Goal: Task Accomplishment & Management: Complete application form

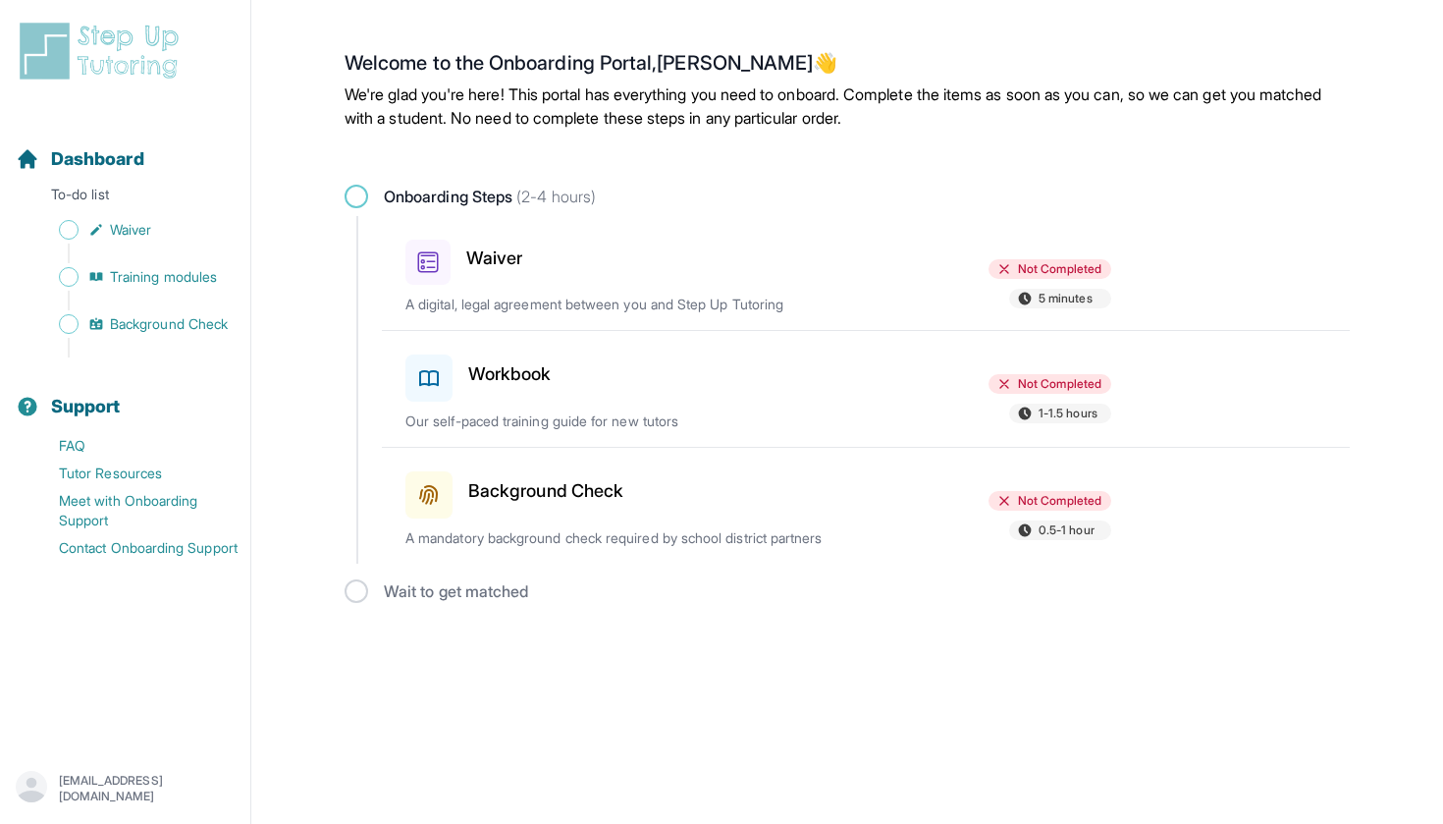
click at [713, 270] on div at bounding box center [758, 258] width 229 height 53
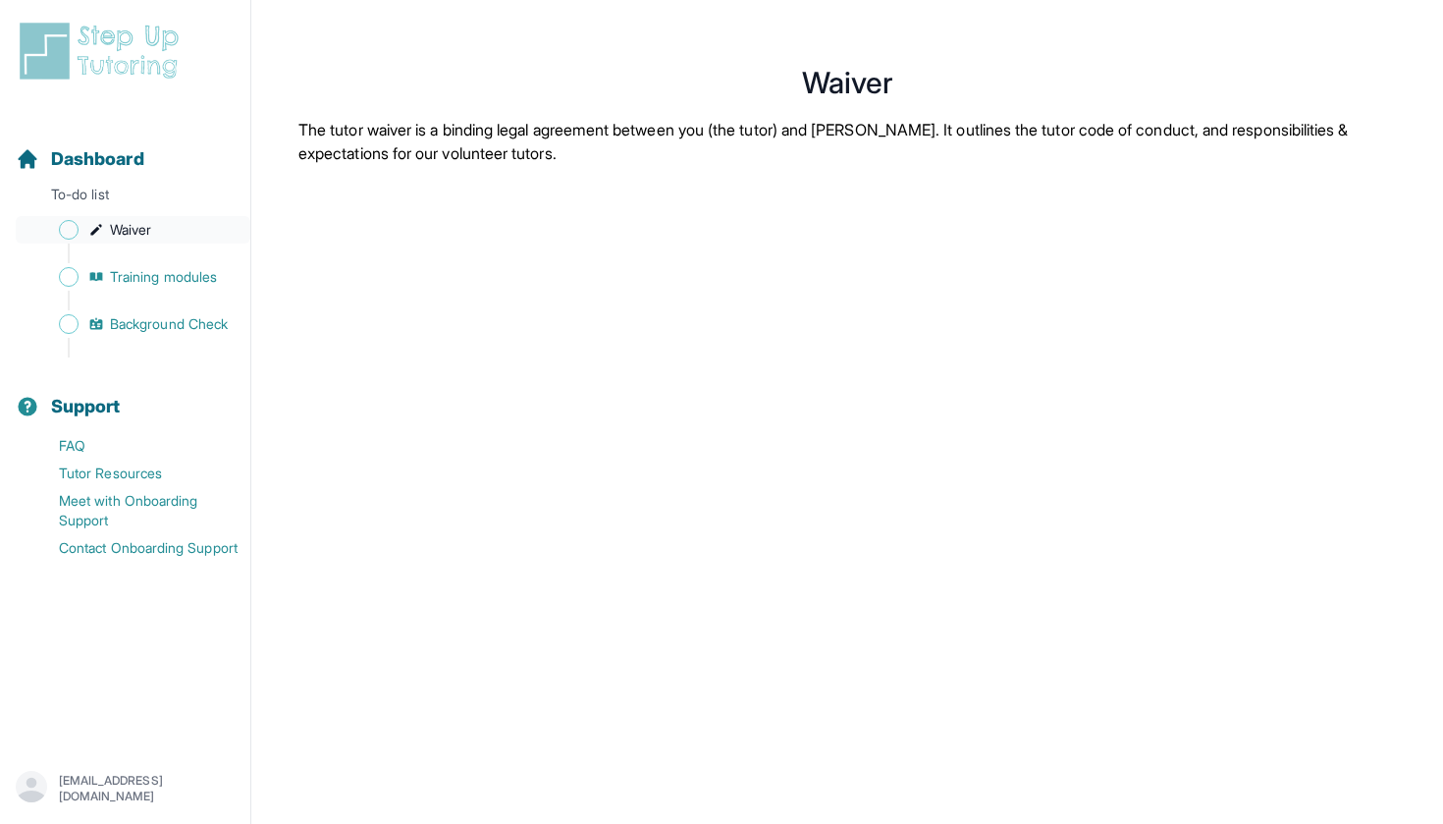
click at [134, 235] on span "Waiver" at bounding box center [130, 230] width 41 height 20
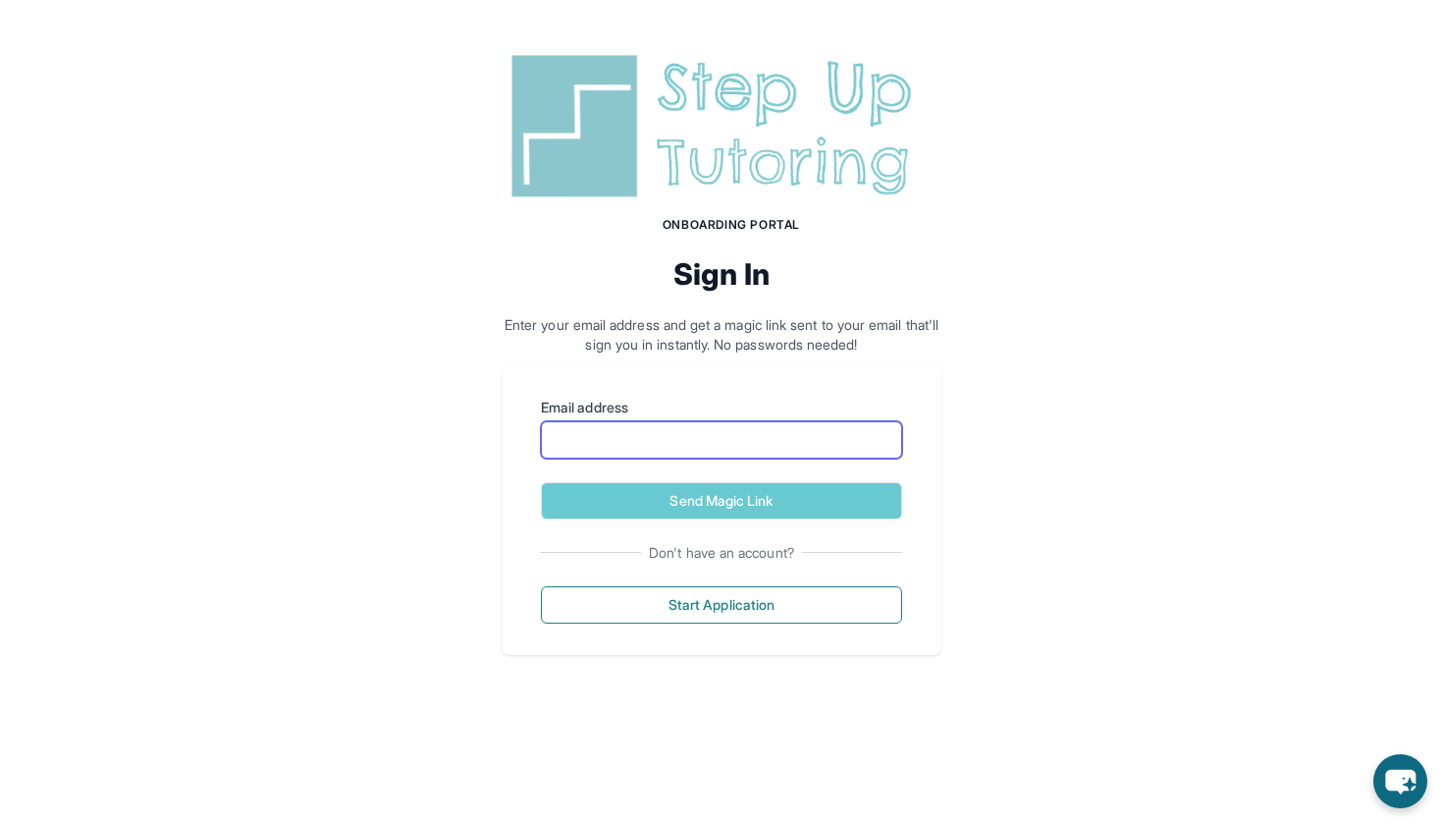
click at [701, 440] on input "Email address" at bounding box center [721, 439] width 361 height 37
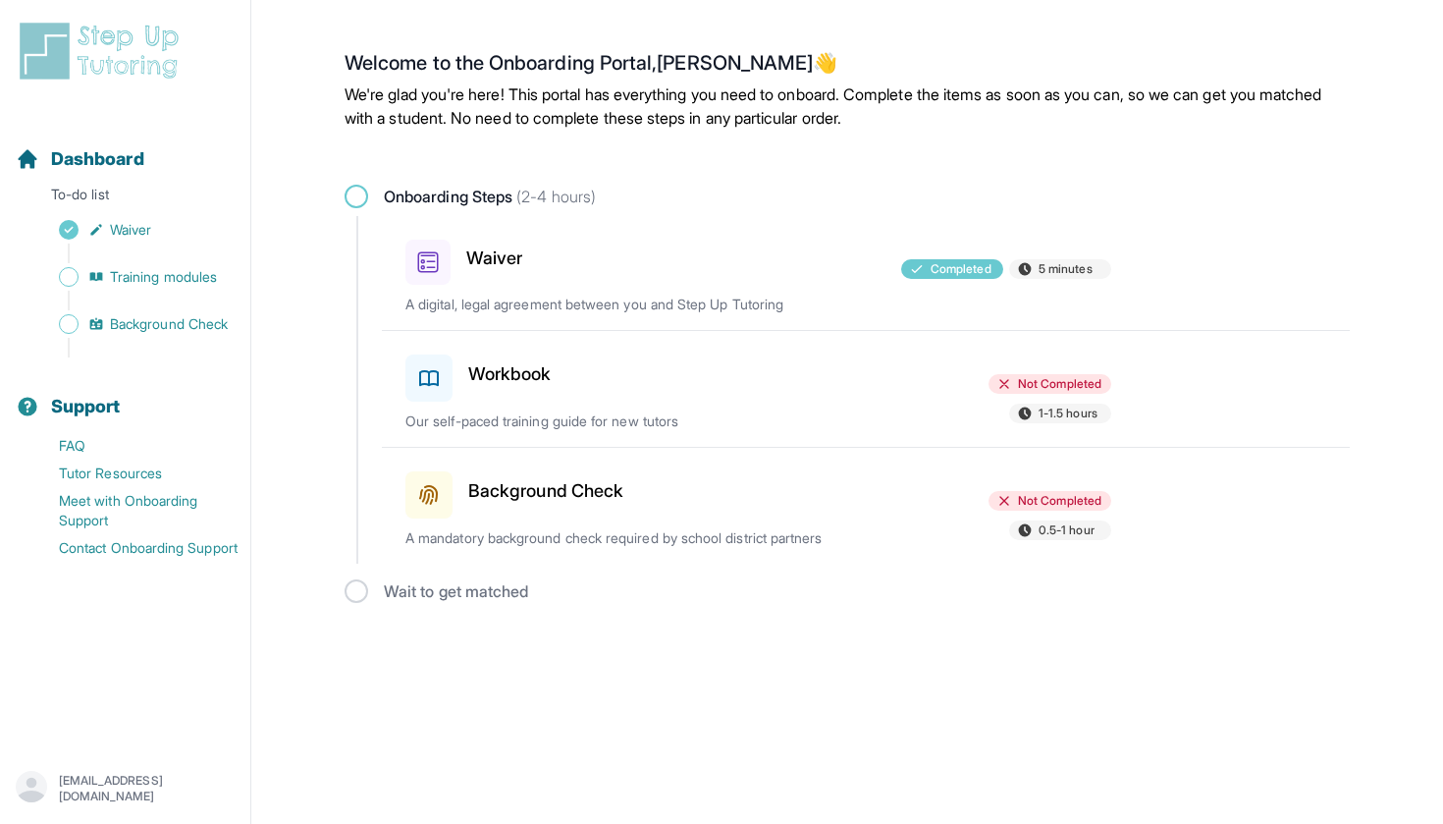
click at [751, 513] on div "Background Check Not Completed 0.5-1 hour A mandatory background check required…" at bounding box center [877, 506] width 944 height 116
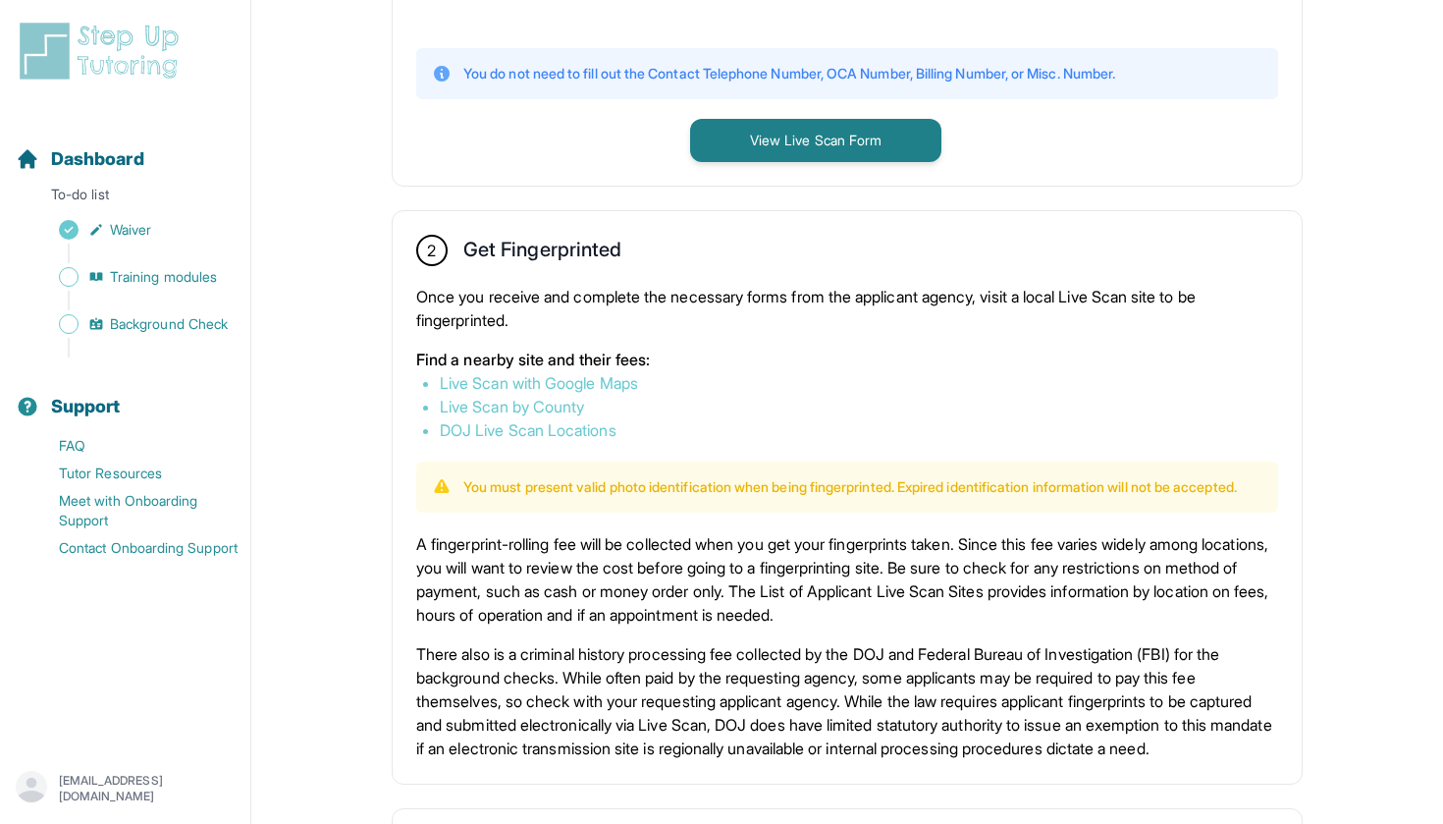
scroll to position [907, 0]
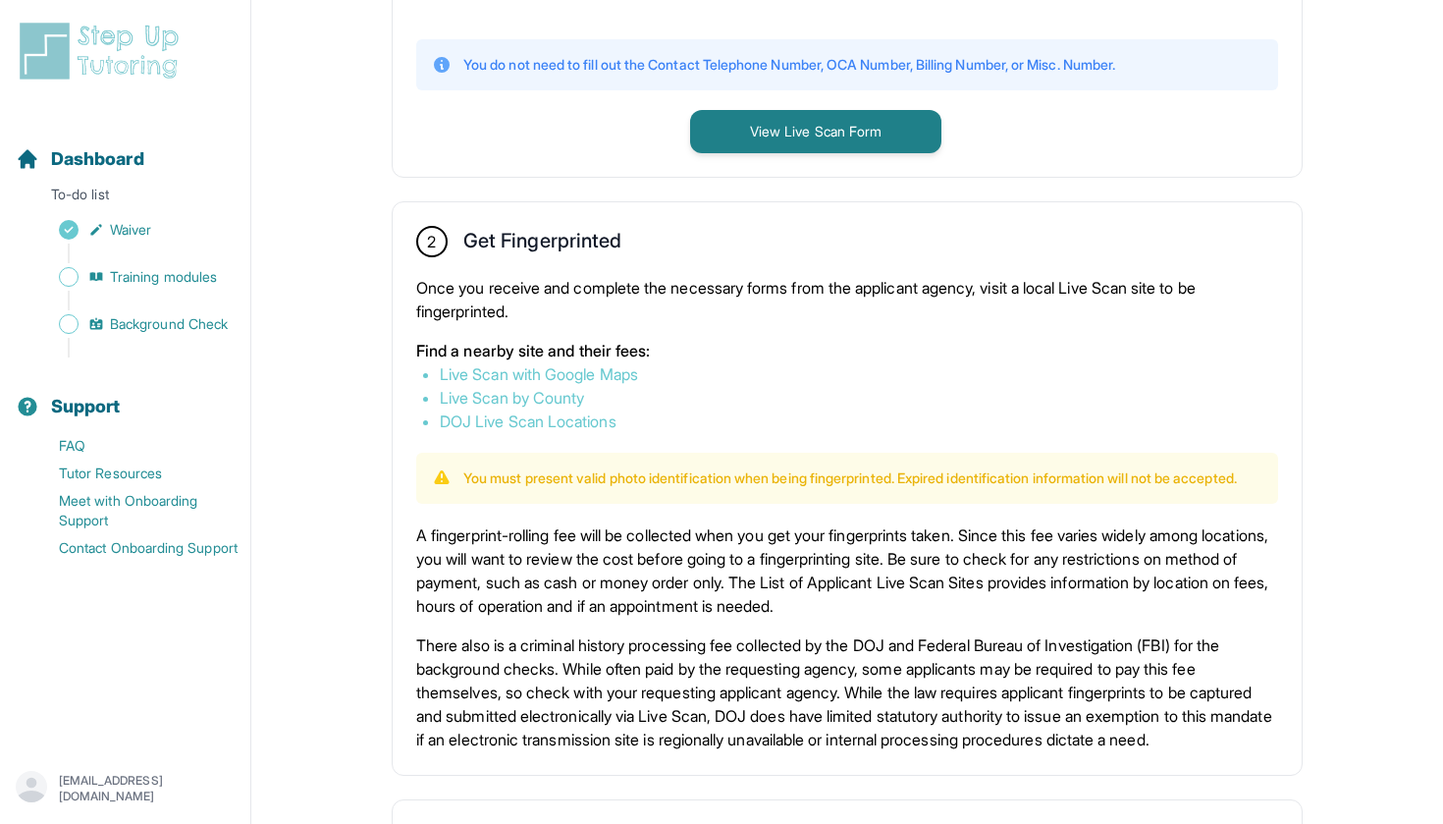
drag, startPoint x: 575, startPoint y: 373, endPoint x: 1196, endPoint y: -9, distance: 728.6
click at [150, 282] on span "Training modules" at bounding box center [163, 277] width 107 height 20
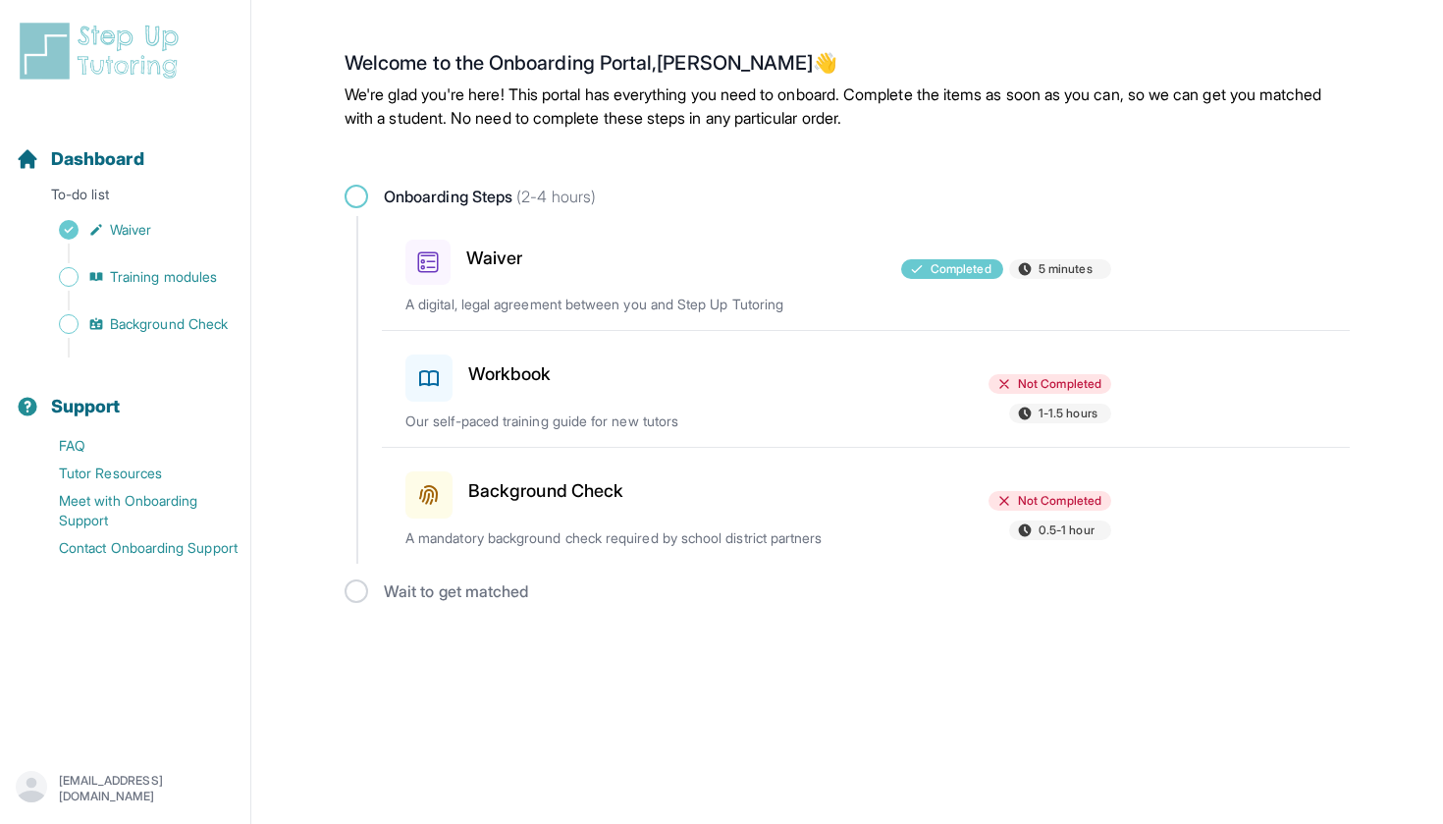
click at [595, 411] on p "Our self-paced training guide for new tutors" at bounding box center [634, 421] width 459 height 20
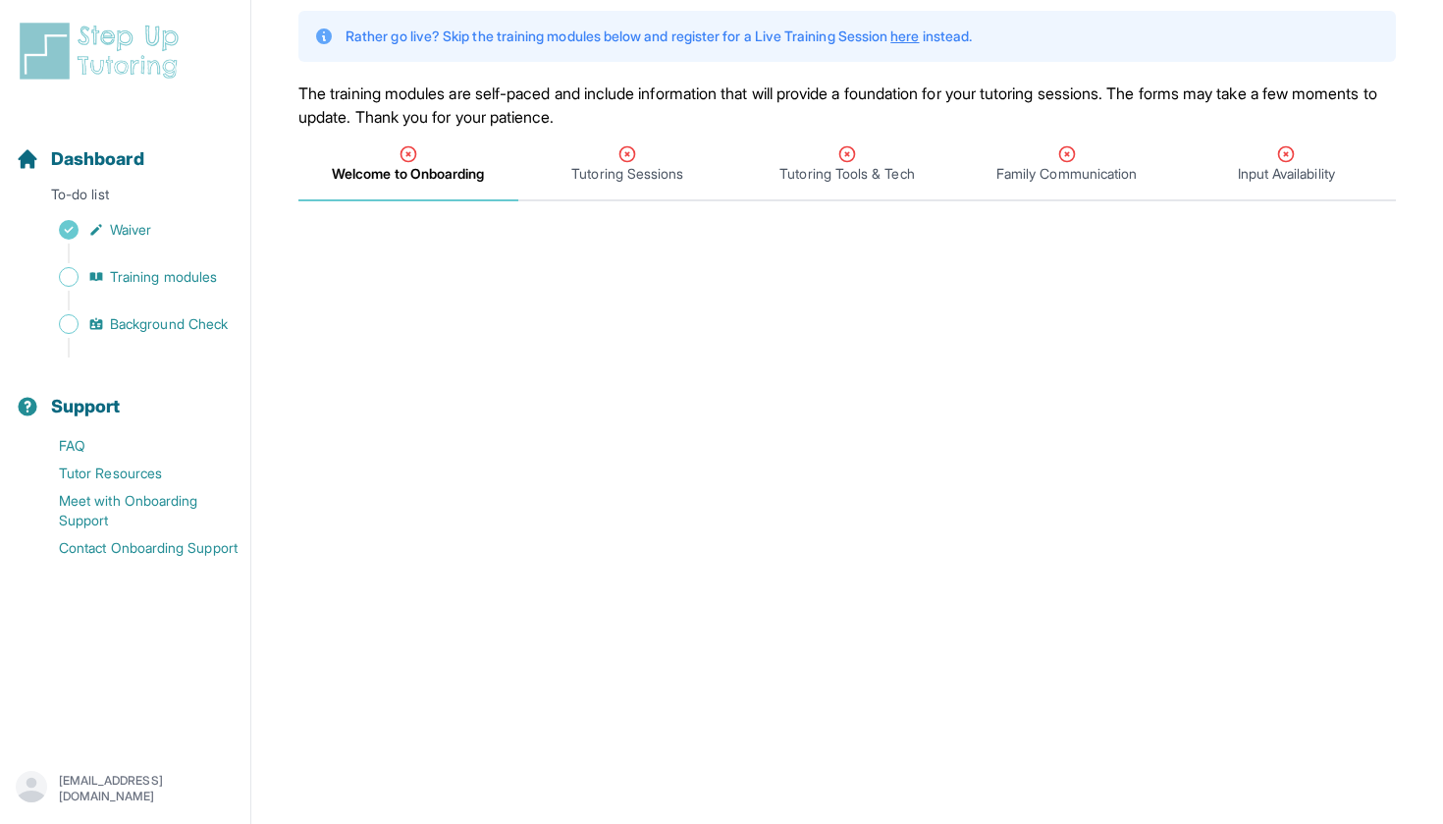
scroll to position [141, 0]
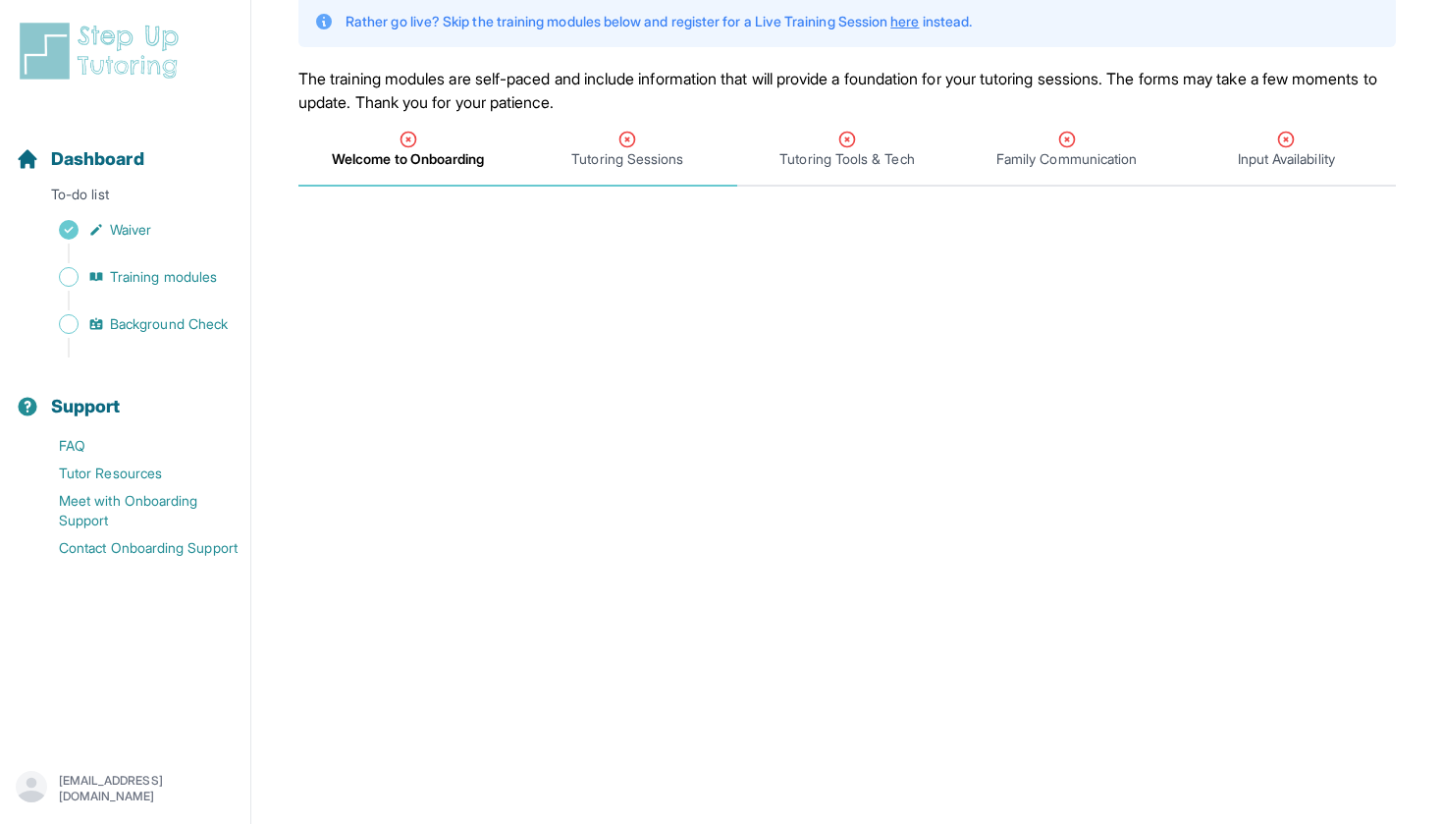
click at [605, 141] on div "Tutoring Sessions" at bounding box center [628, 149] width 212 height 39
click at [393, 135] on div "Welcome to Onboarding" at bounding box center [408, 149] width 212 height 39
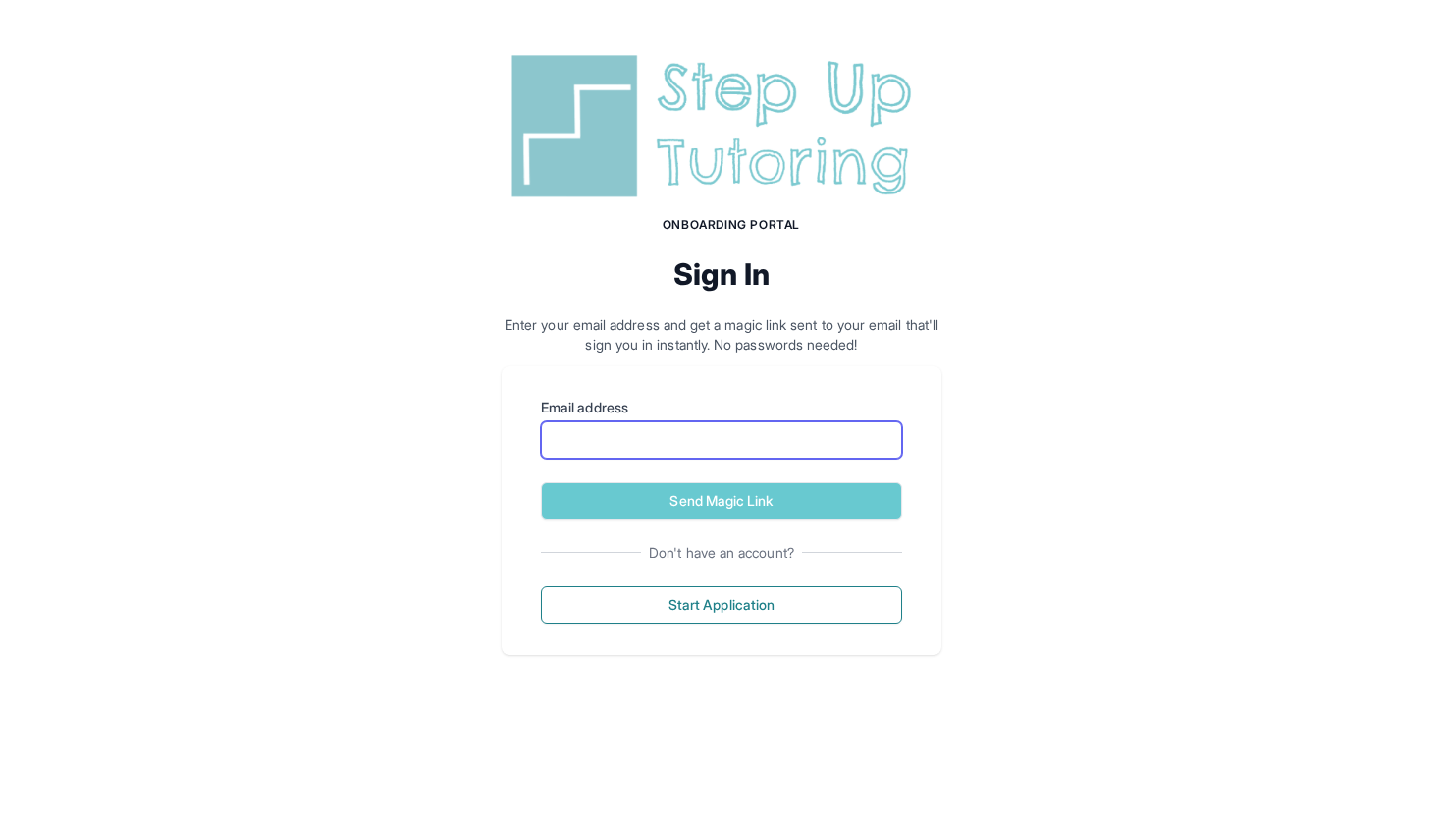
click at [707, 430] on input "Email address" at bounding box center [721, 439] width 361 height 37
click at [708, 442] on input "Email address" at bounding box center [721, 439] width 361 height 37
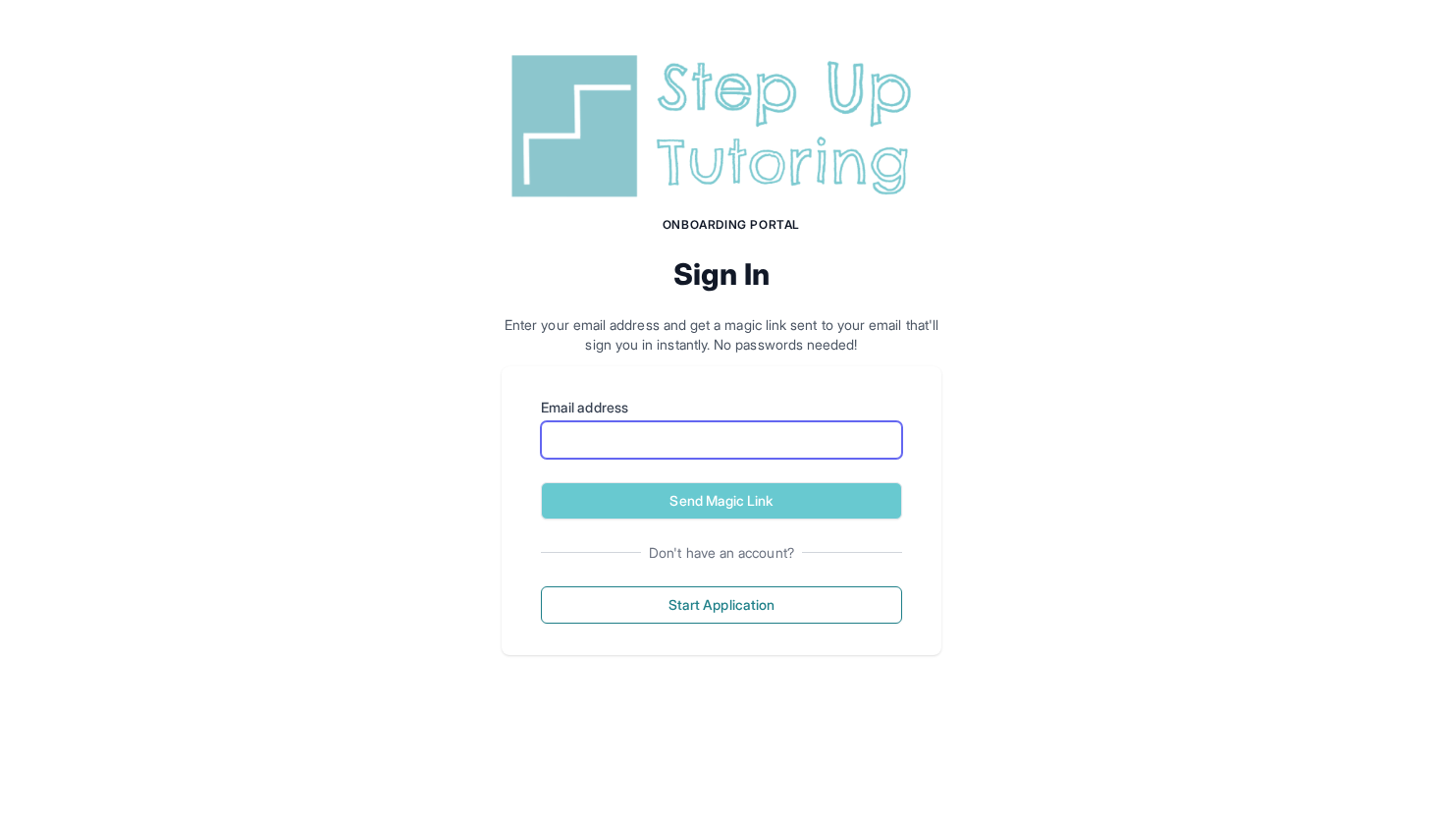
click at [708, 442] on input "Email address" at bounding box center [721, 439] width 361 height 37
type input "**********"
click at [722, 500] on button "Send Magic Link" at bounding box center [721, 500] width 361 height 37
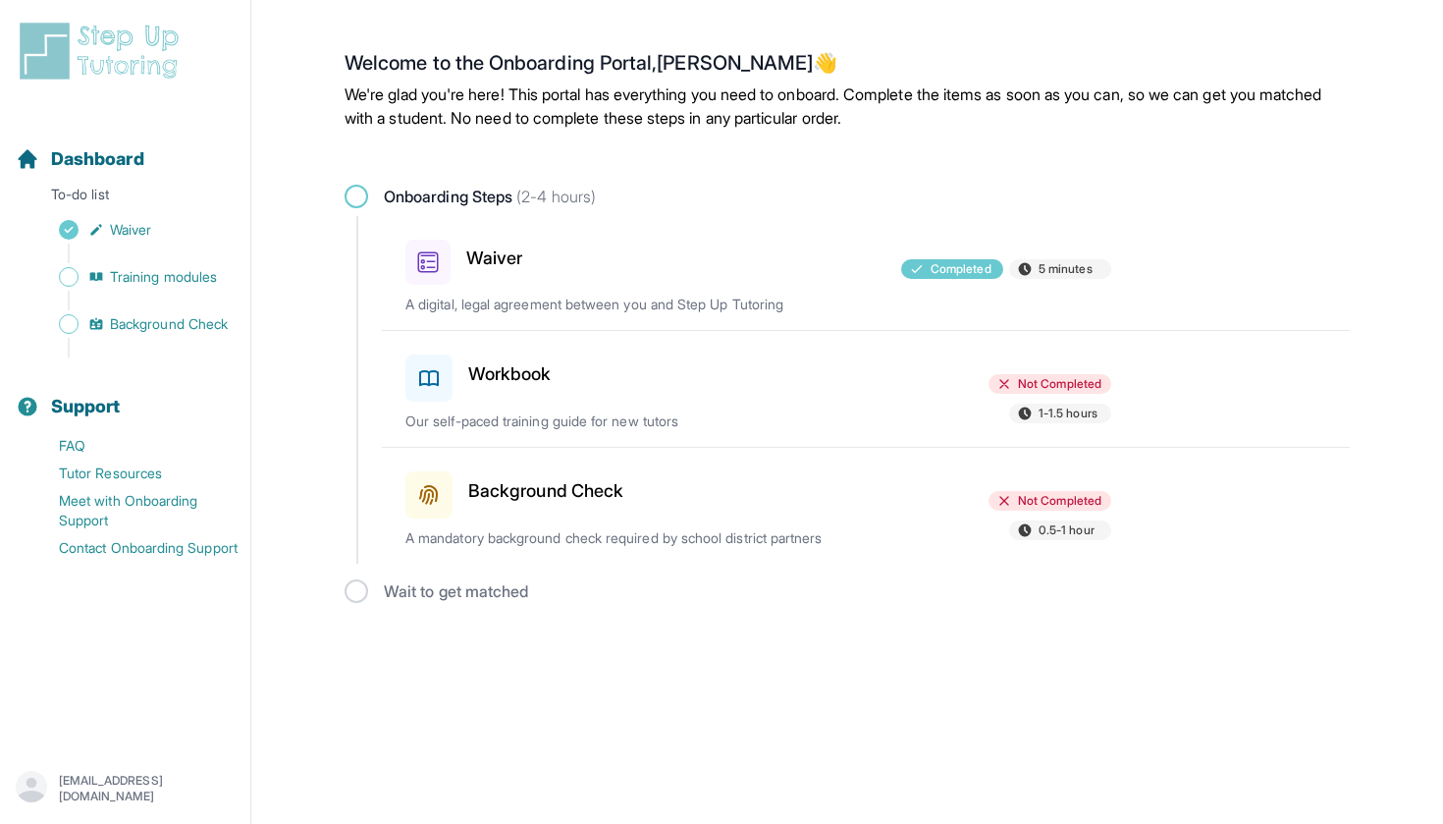
click at [448, 367] on span at bounding box center [428, 377] width 47 height 47
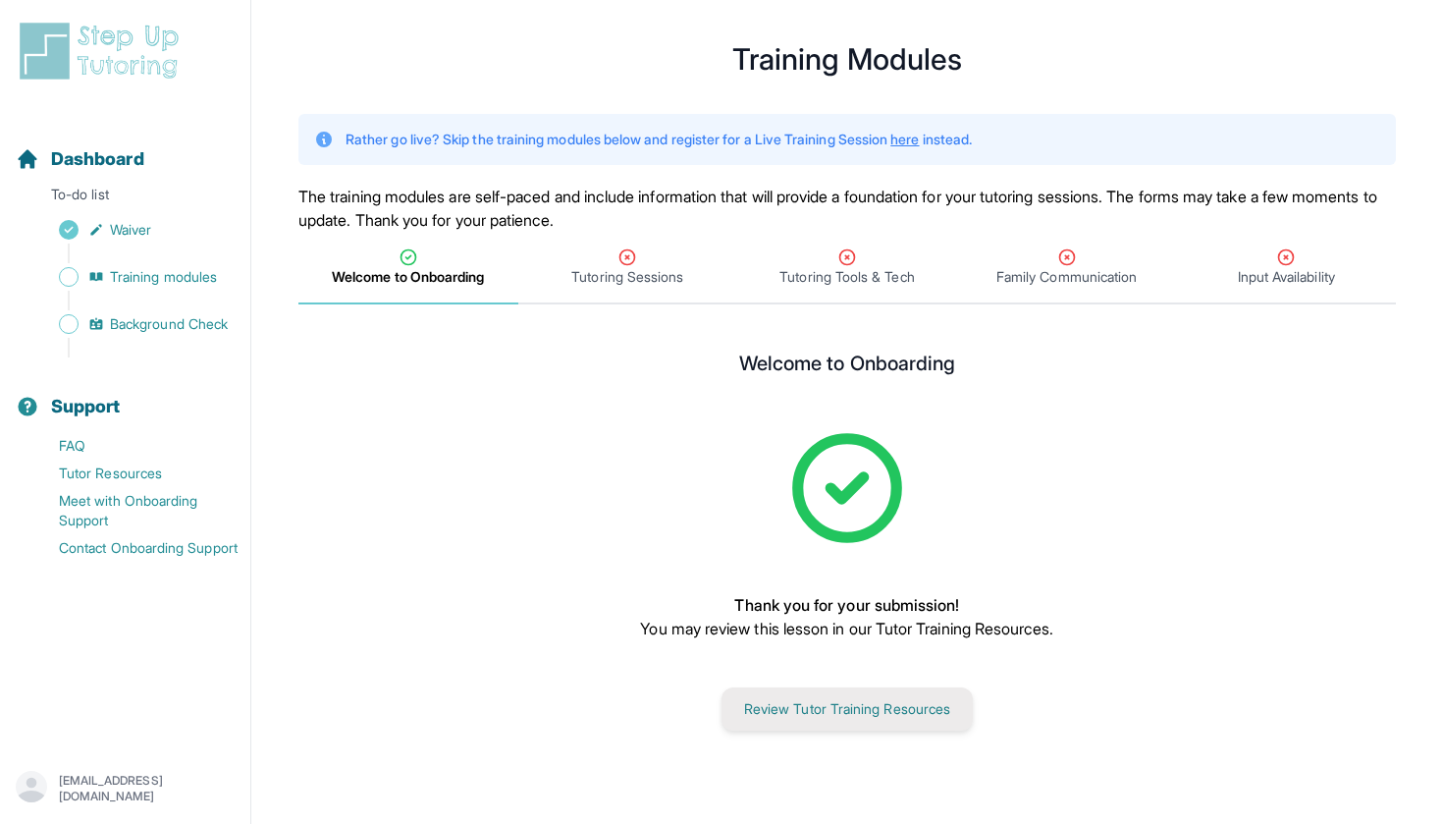
scroll to position [24, 0]
click at [589, 270] on span "Tutoring Sessions" at bounding box center [627, 277] width 112 height 20
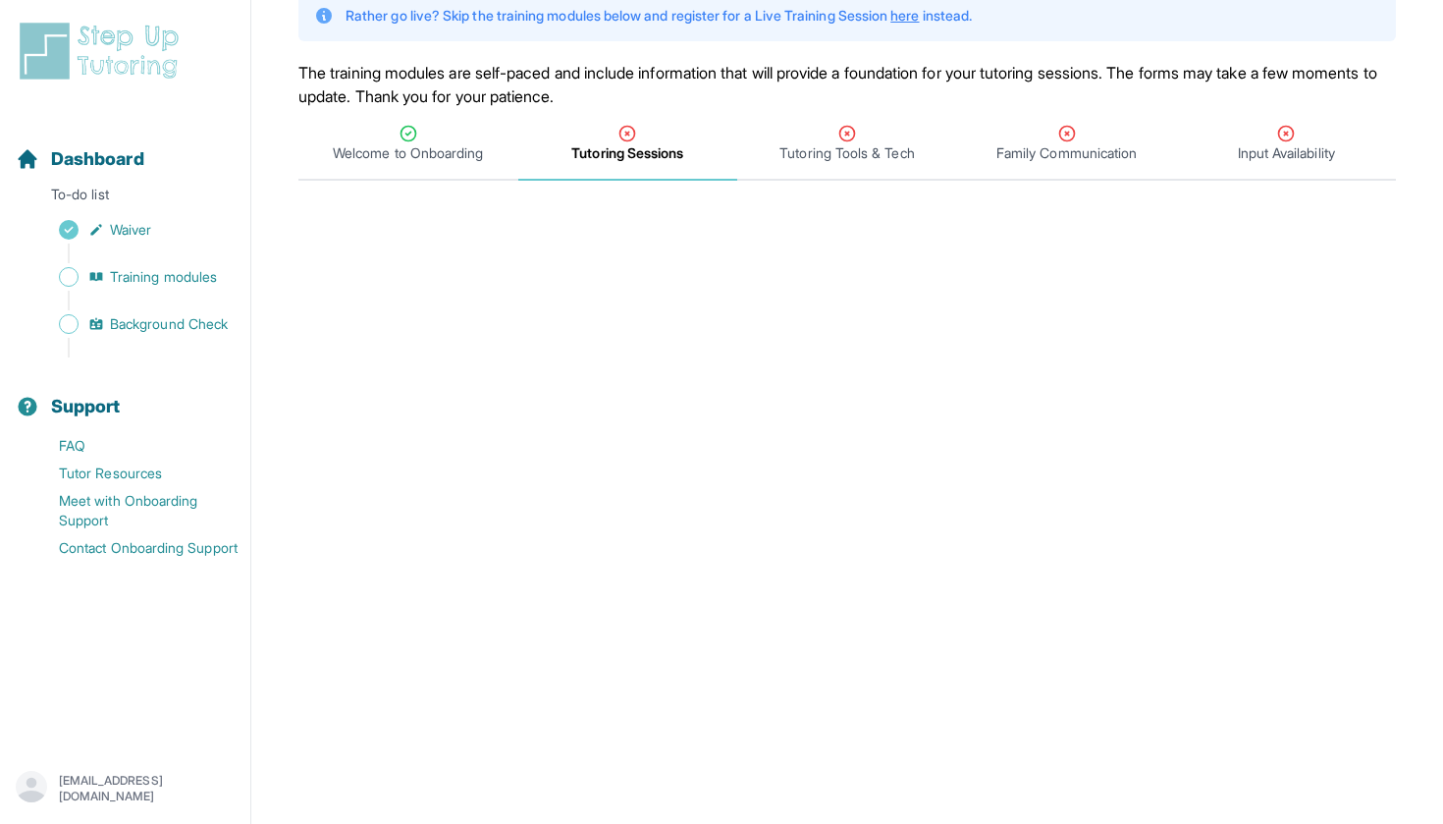
scroll to position [99, 0]
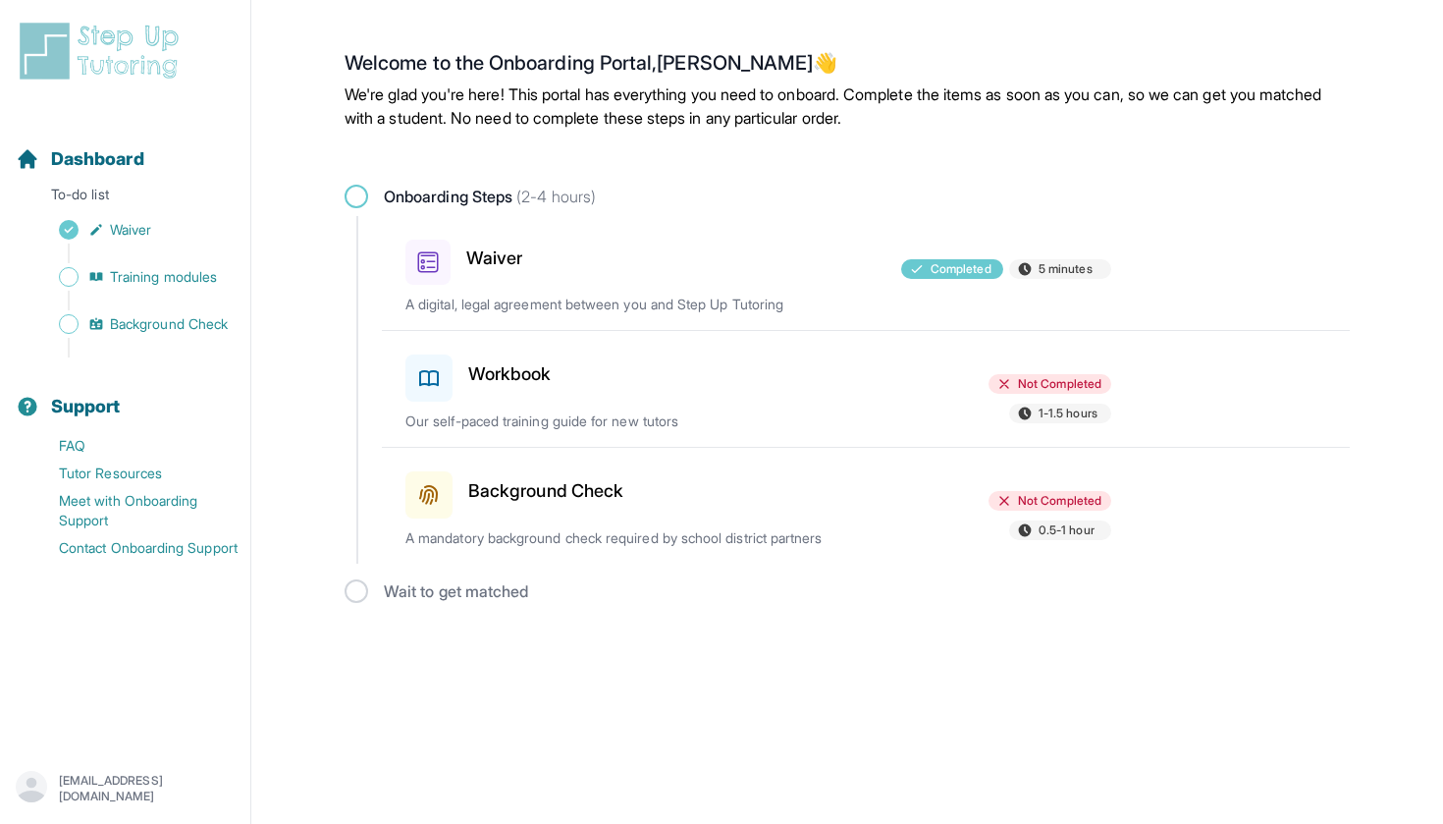
click at [517, 370] on h3 "Workbook" at bounding box center [509, 373] width 83 height 27
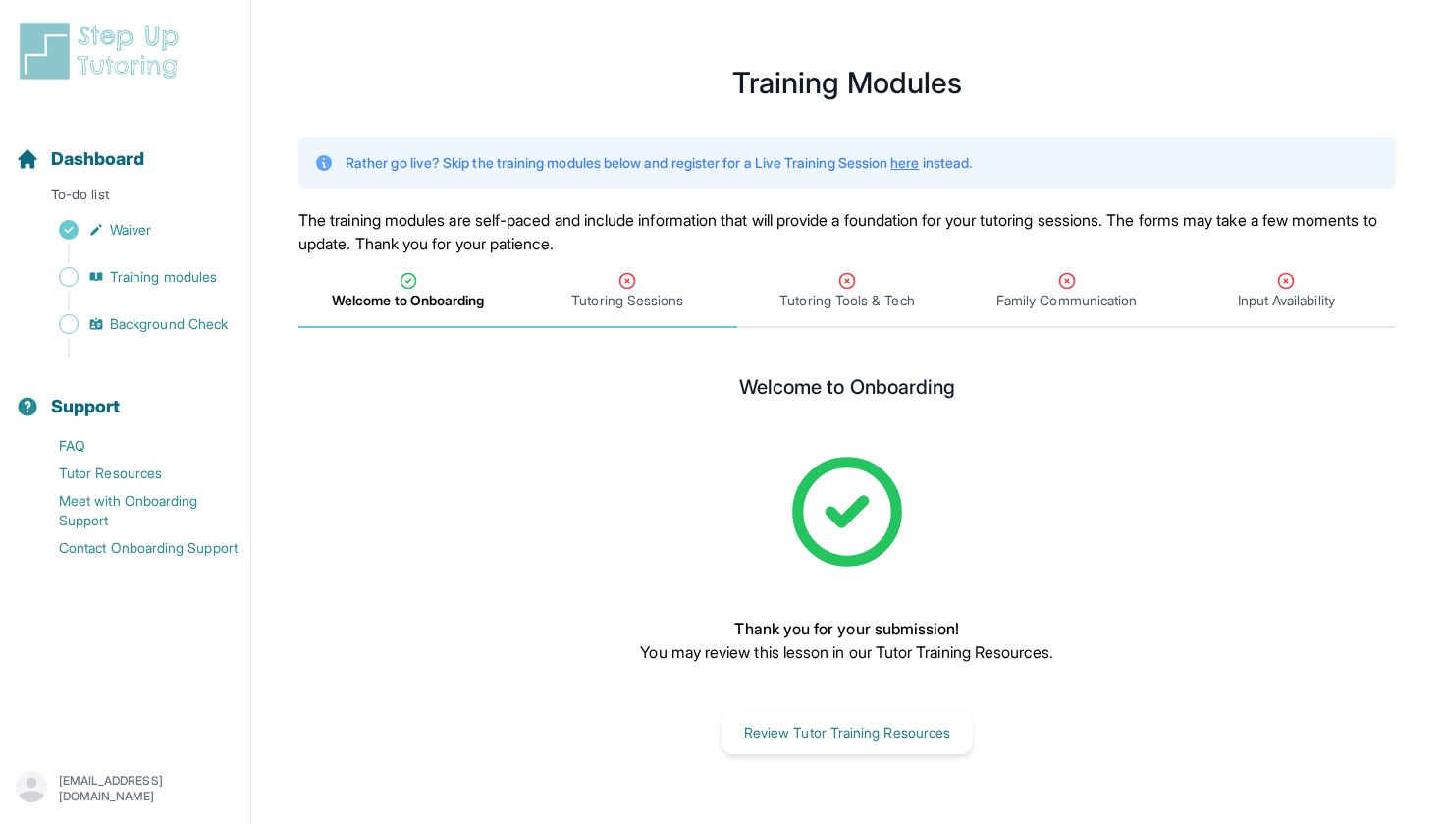
click at [600, 301] on span "Tutoring Sessions" at bounding box center [627, 301] width 112 height 20
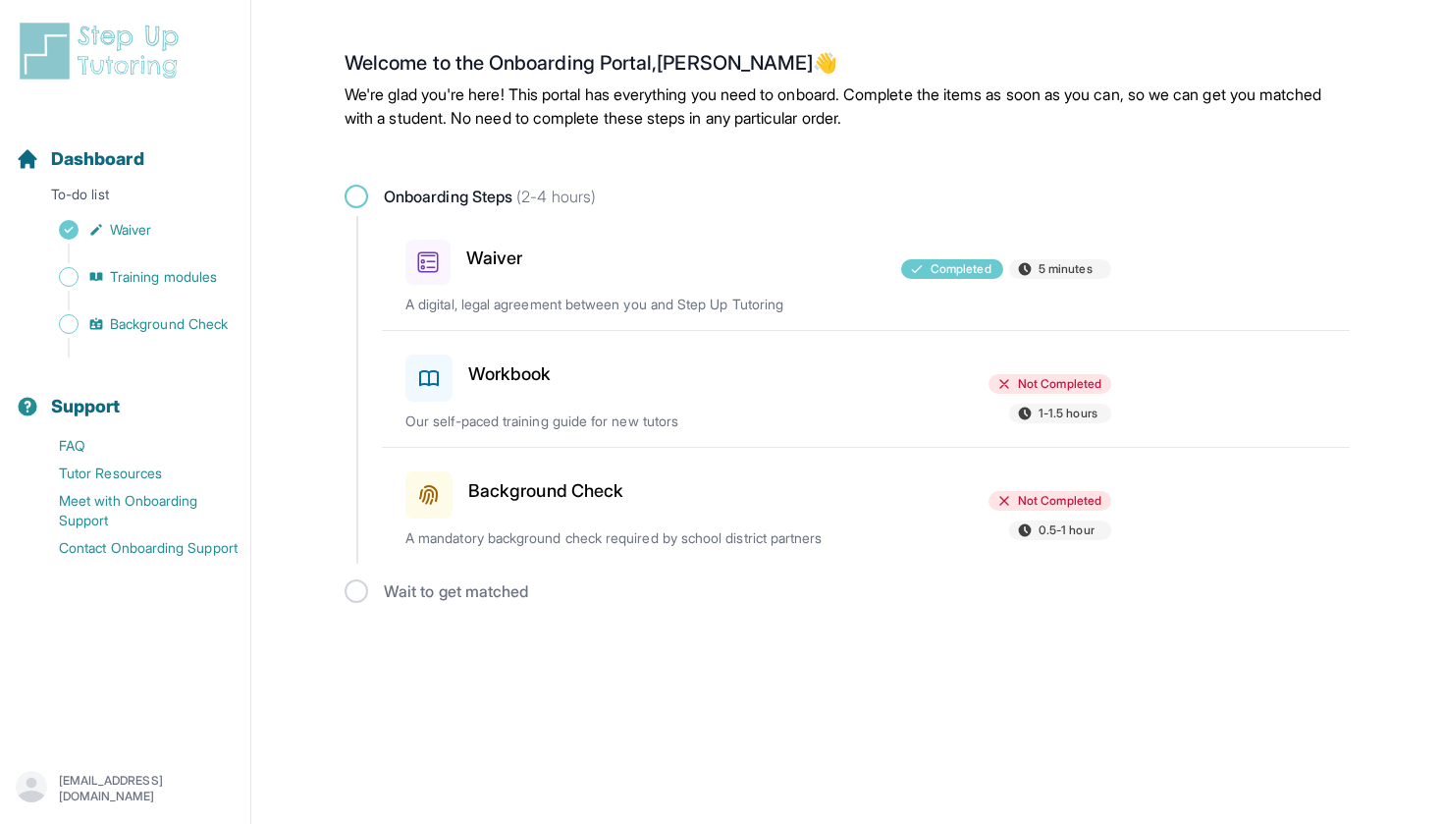
click at [760, 365] on div at bounding box center [758, 374] width 229 height 55
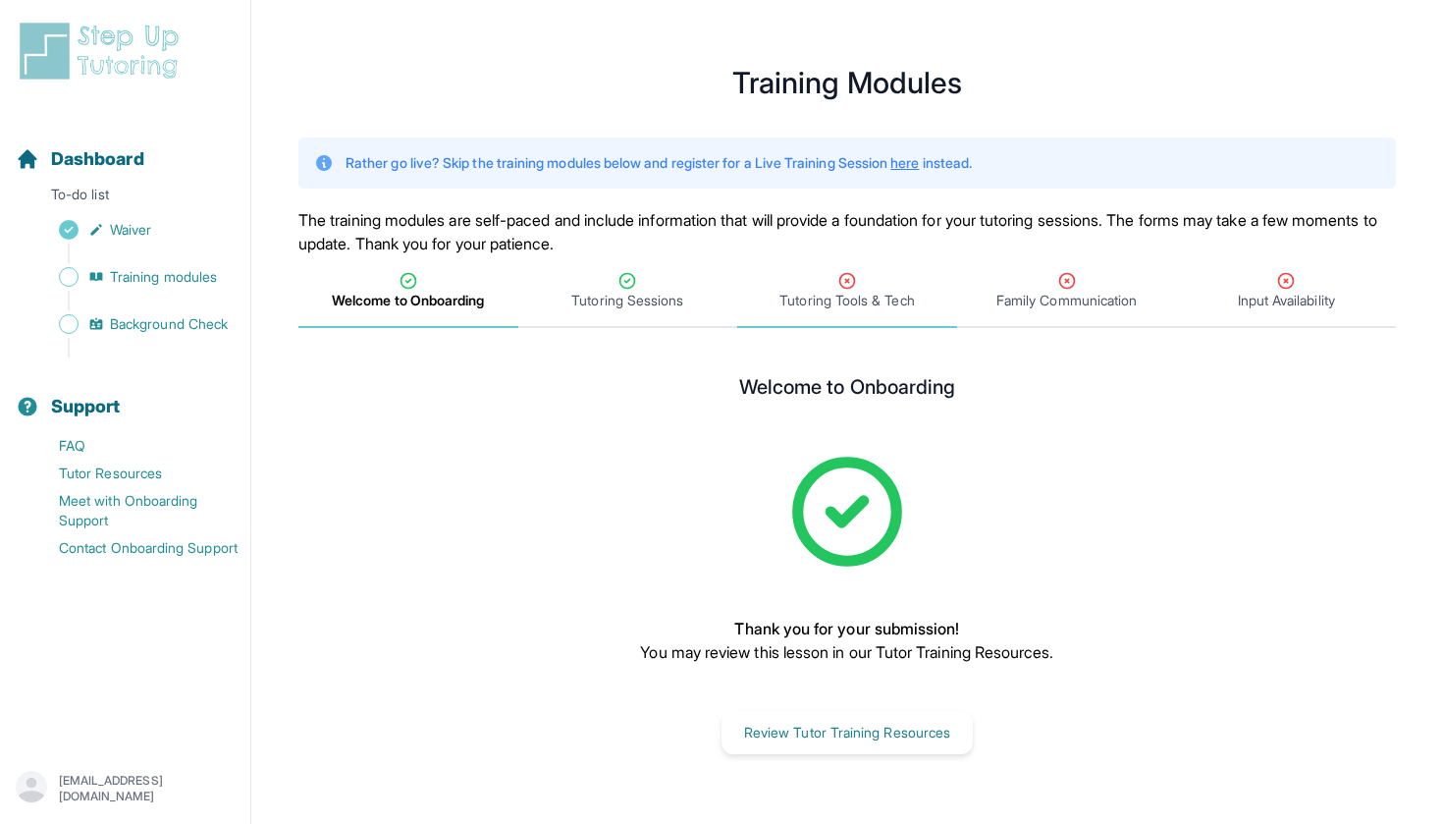
click at [833, 274] on div "Tutoring Tools & Tech" at bounding box center [847, 290] width 212 height 39
